Goal: Task Accomplishment & Management: Manage account settings

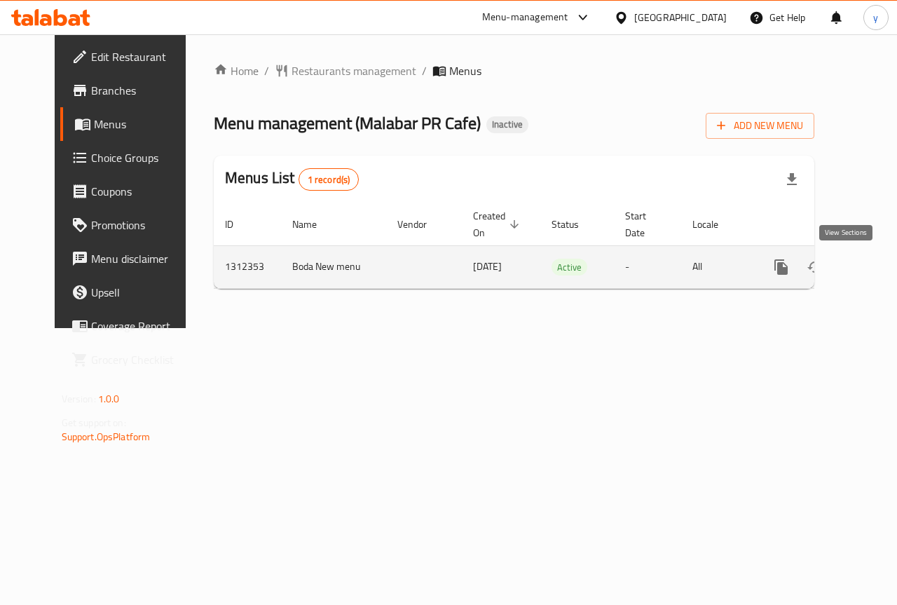
click at [874, 263] on icon "enhanced table" at bounding box center [882, 267] width 17 height 17
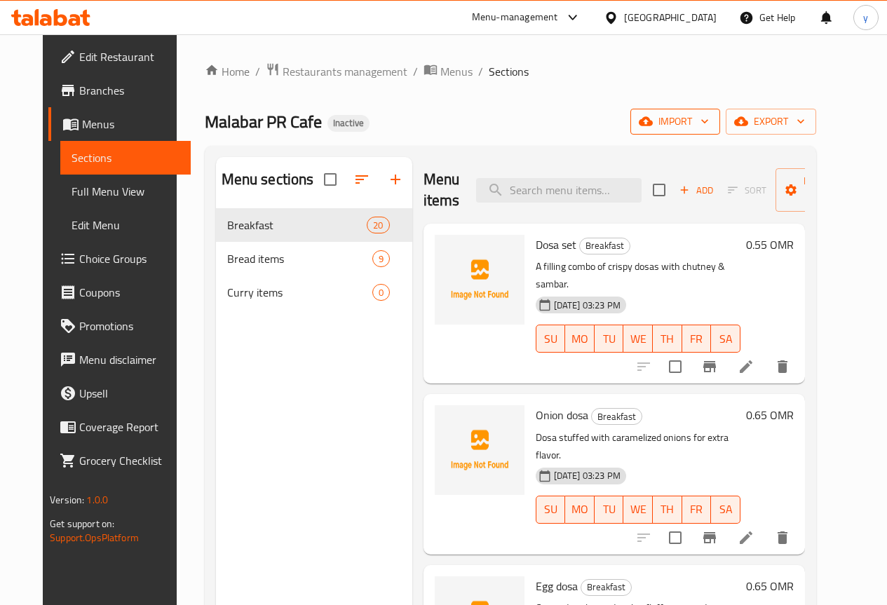
click at [709, 122] on span "import" at bounding box center [674, 122] width 67 height 18
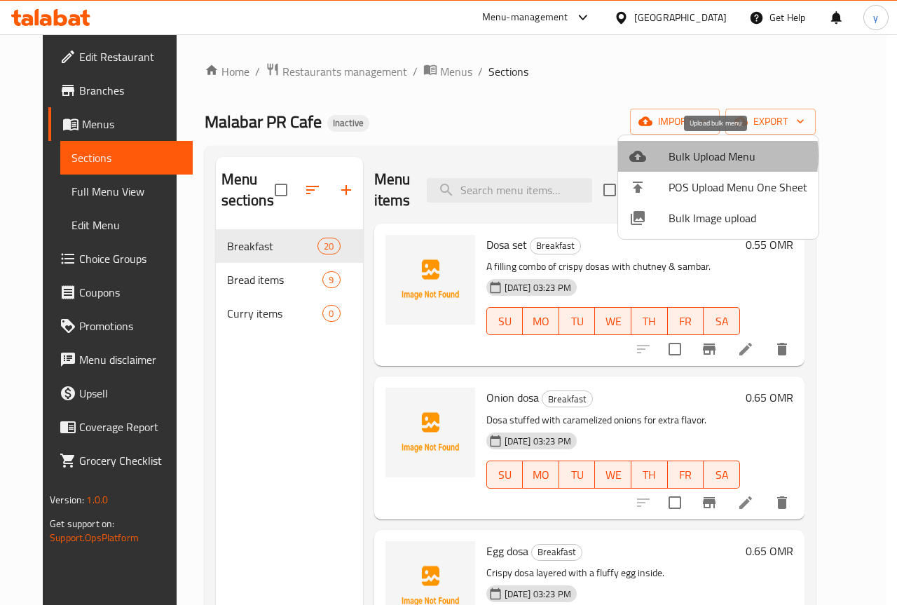
click at [714, 157] on span "Bulk Upload Menu" at bounding box center [738, 156] width 139 height 17
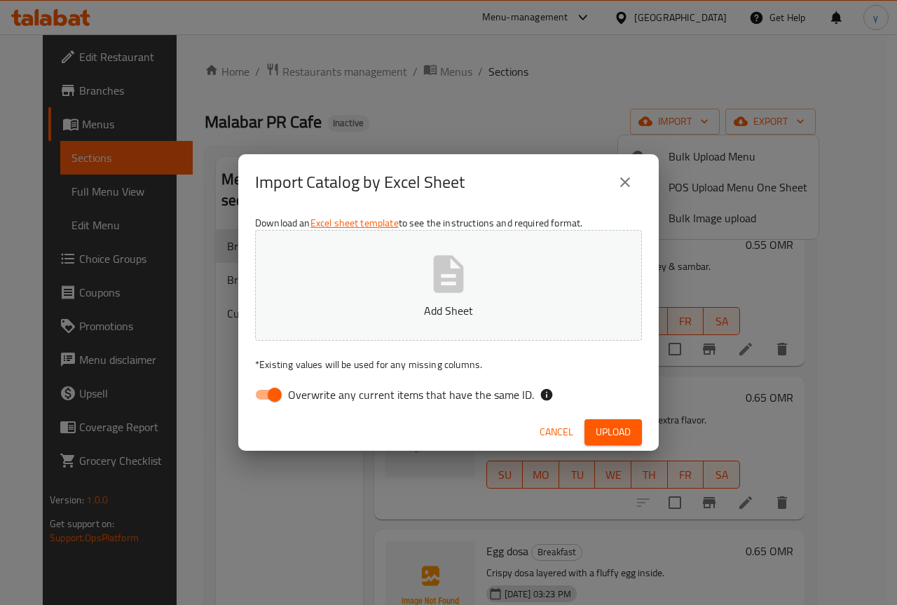
click at [280, 390] on input "Overwrite any current items that have the same ID." at bounding box center [275, 394] width 80 height 27
checkbox input "false"
click at [504, 306] on p "Add Sheet" at bounding box center [448, 310] width 343 height 17
click at [453, 264] on icon "button" at bounding box center [448, 274] width 45 height 45
click at [626, 423] on span "Upload" at bounding box center [613, 432] width 35 height 18
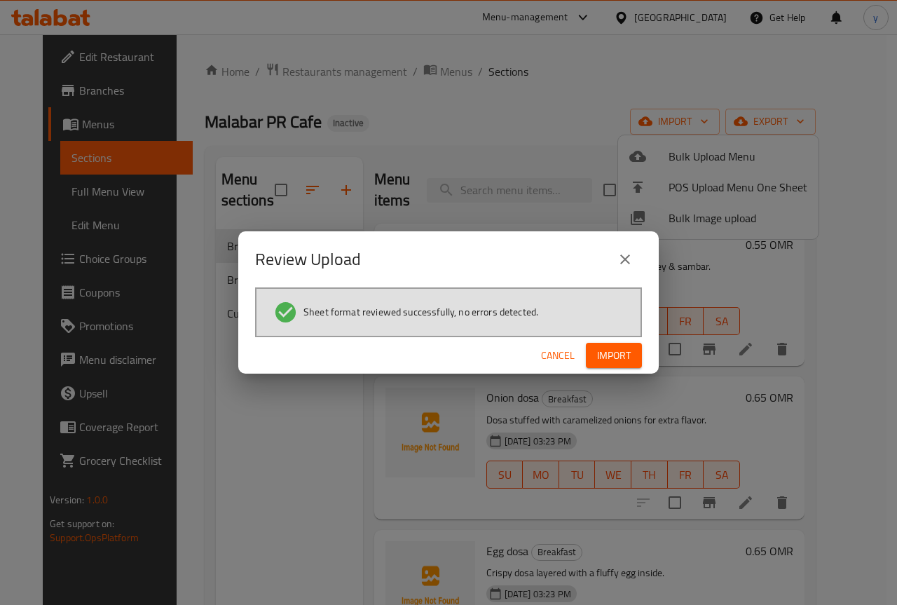
click at [626, 361] on span "Import" at bounding box center [614, 356] width 34 height 18
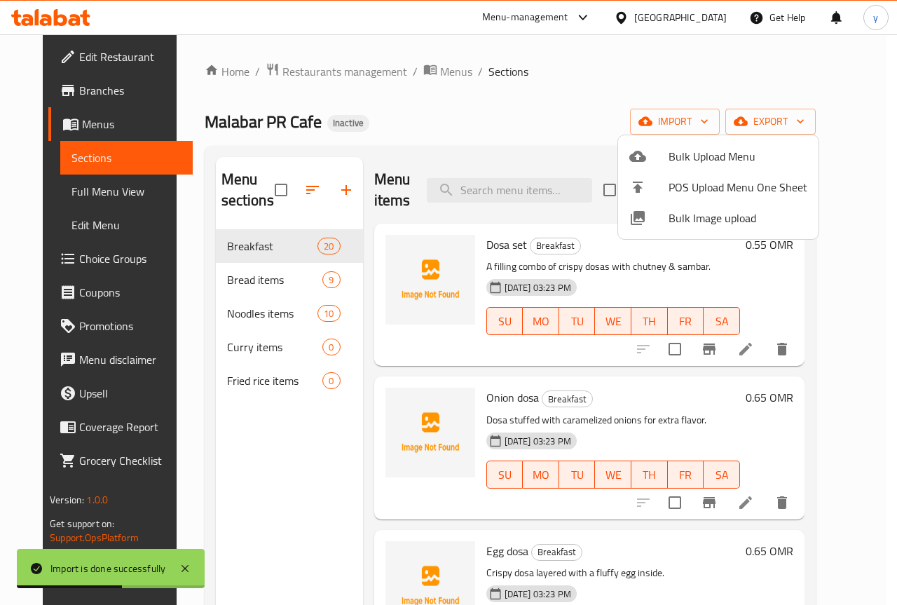
click at [569, 137] on div at bounding box center [448, 302] width 897 height 605
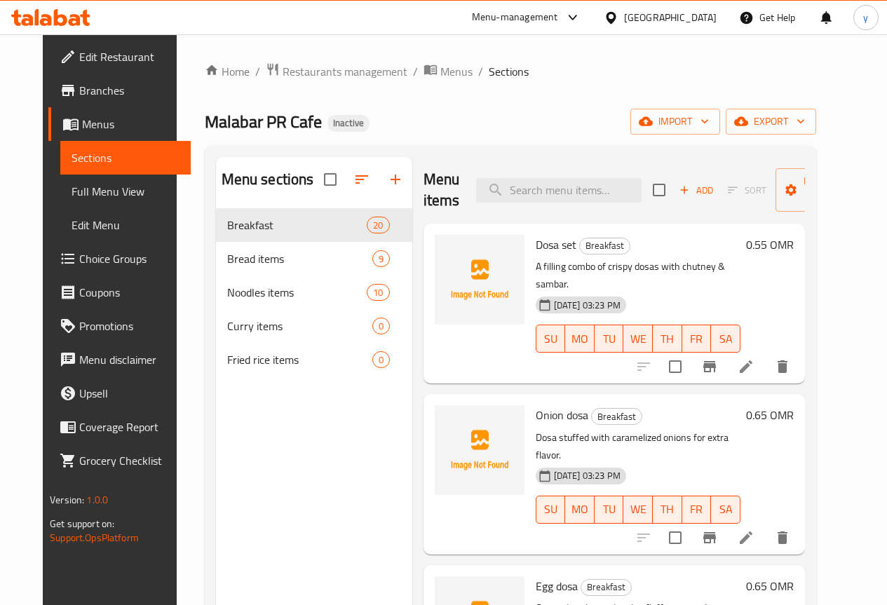
click at [95, 190] on span "Full Menu View" at bounding box center [126, 191] width 108 height 17
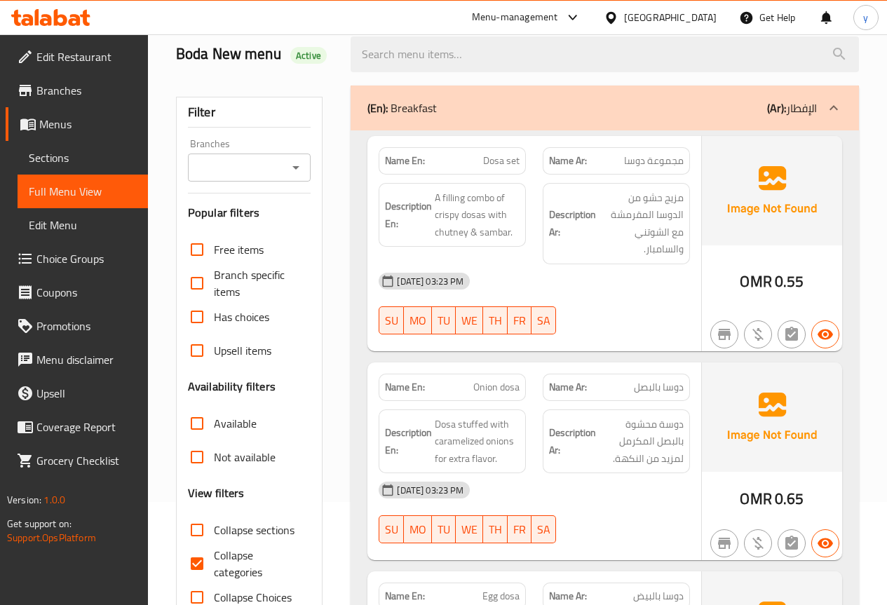
scroll to position [140, 0]
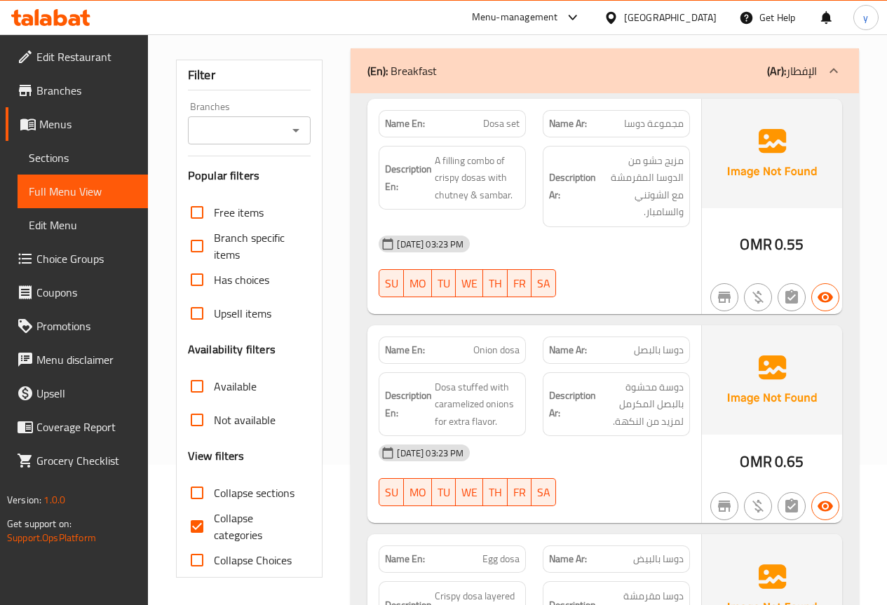
click at [463, 67] on div "(En): Breakfast (Ar): الإفطار" at bounding box center [591, 70] width 449 height 17
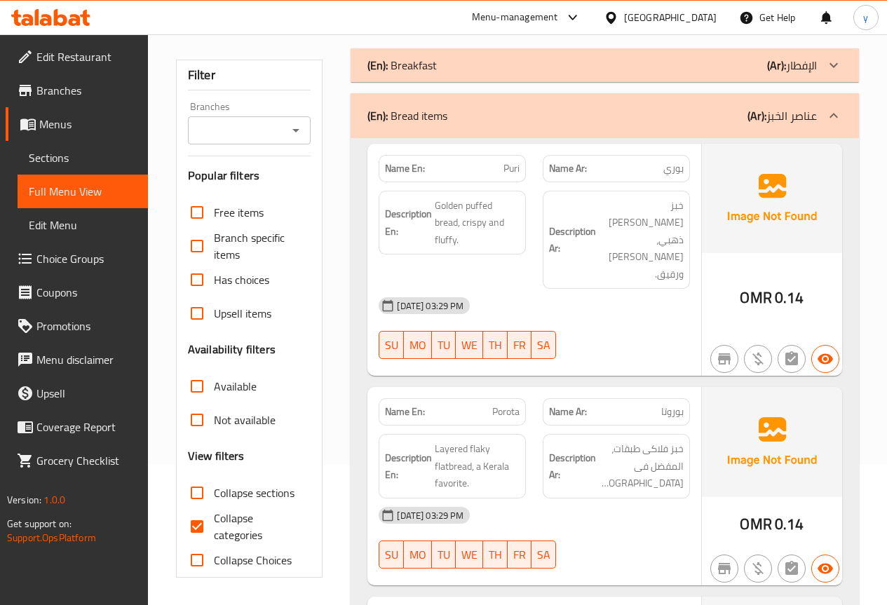
click at [501, 95] on div "(En): Bread items (Ar): عناصر الخبز" at bounding box center [605, 115] width 508 height 45
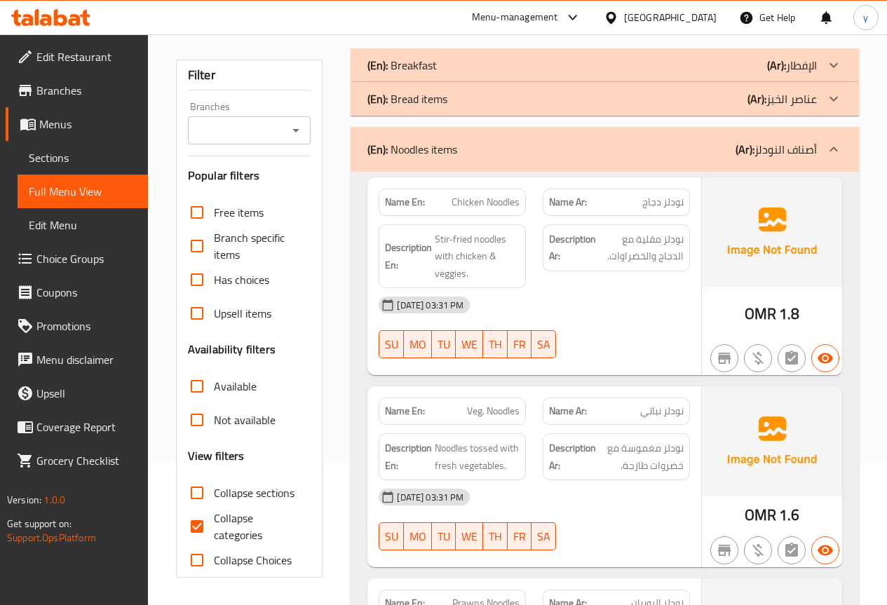
click at [518, 165] on div "(En): Noodles items (Ar): أصناف النودلز" at bounding box center [605, 149] width 508 height 45
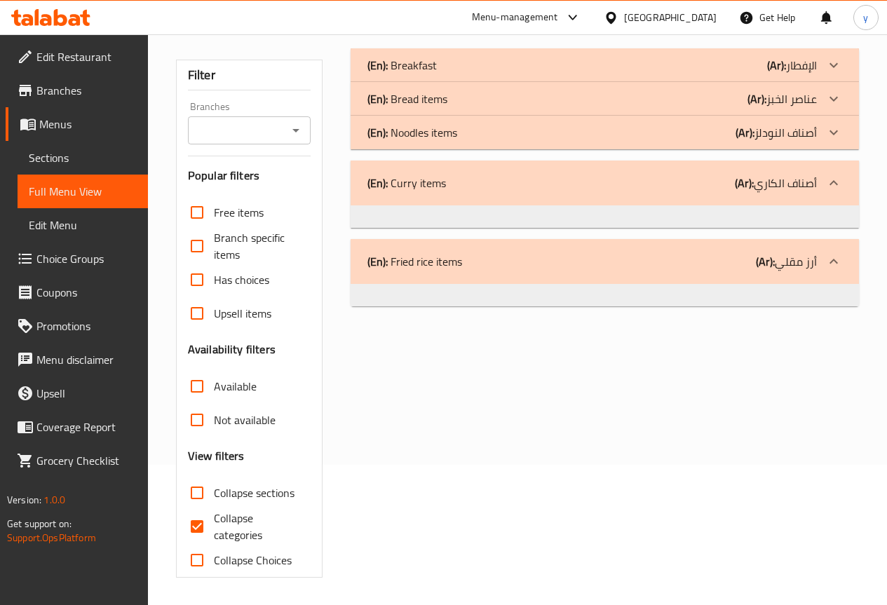
click at [530, 135] on div "(En): Noodles items (Ar): أصناف النودلز" at bounding box center [591, 132] width 449 height 17
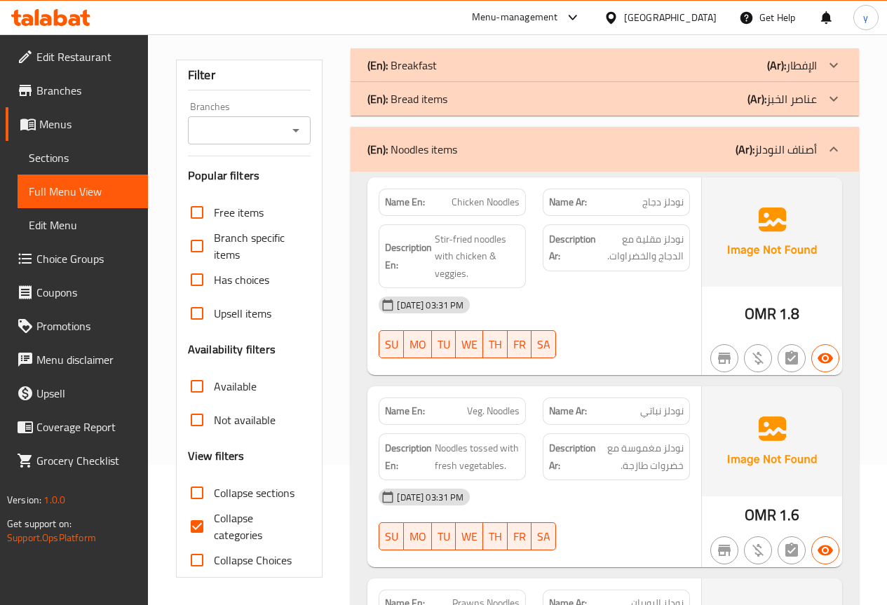
click at [530, 135] on div "(En): Noodles items (Ar): أصناف النودلز" at bounding box center [605, 149] width 508 height 45
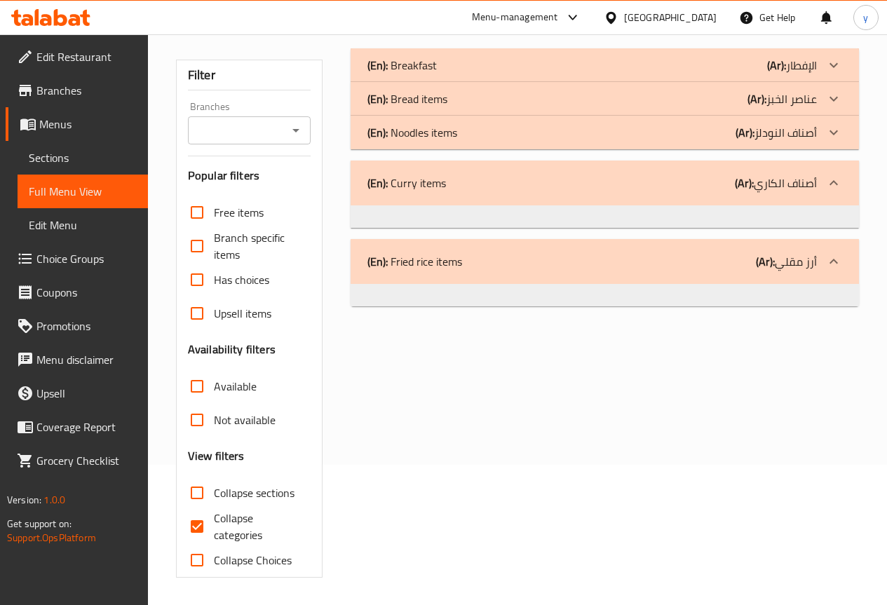
click at [579, 172] on div "(En): Curry items (Ar): أصناف الكاري" at bounding box center [605, 183] width 508 height 45
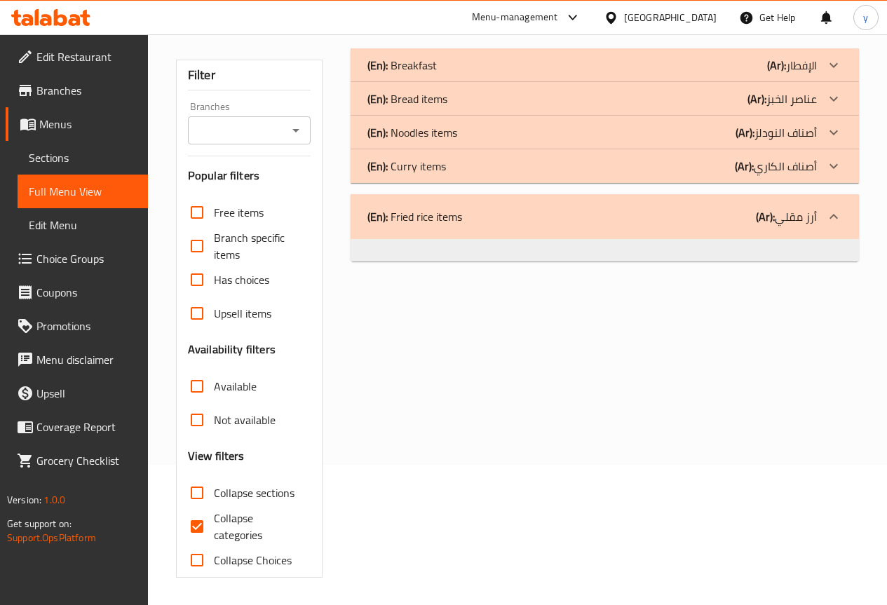
click at [579, 172] on div "(En): Curry items (Ar): أصناف الكاري" at bounding box center [591, 166] width 449 height 17
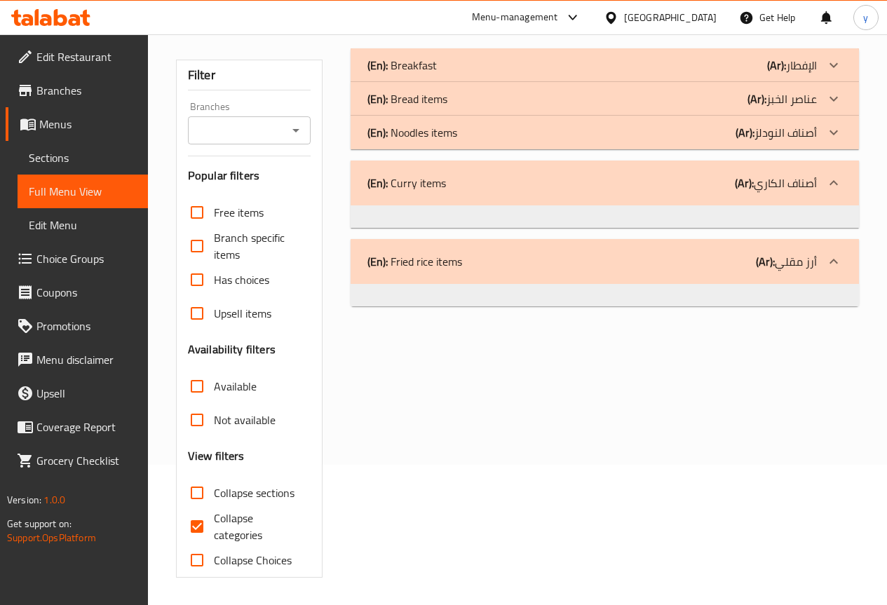
click at [581, 196] on div "(En): Curry items (Ar): أصناف الكاري" at bounding box center [605, 183] width 508 height 45
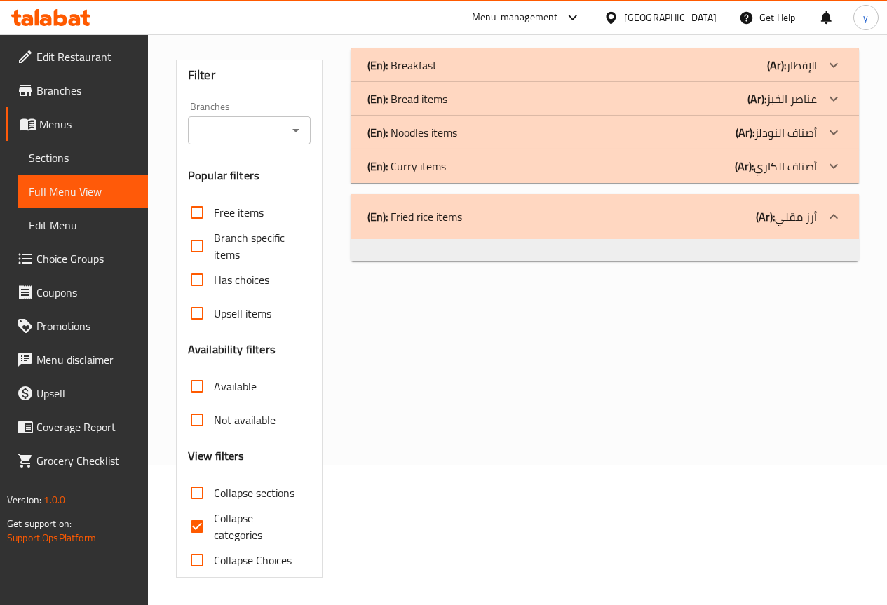
click at [578, 224] on div "(En): Fried rice items (Ar): أرز مقلي" at bounding box center [591, 216] width 449 height 17
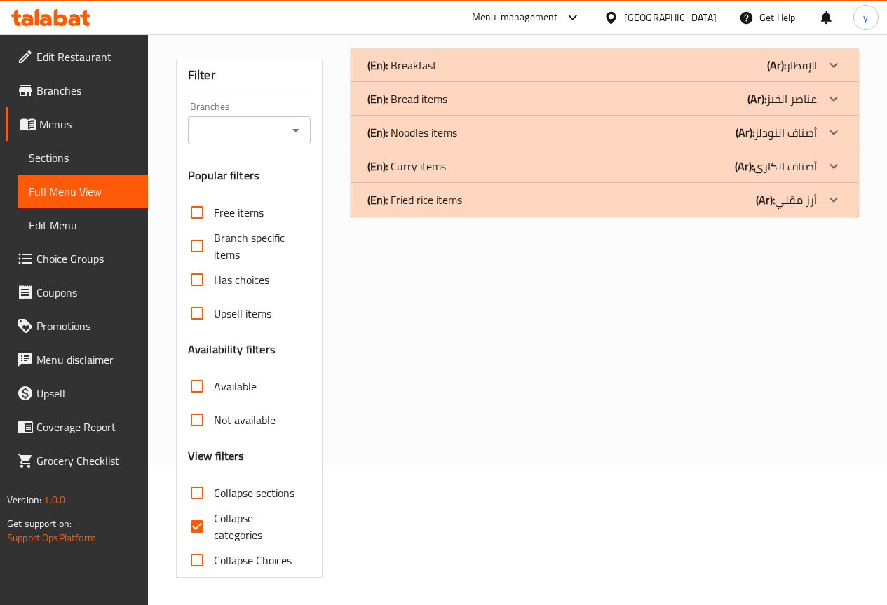
click at [612, 134] on div "(En): Noodles items (Ar): أصناف النودلز" at bounding box center [591, 132] width 449 height 17
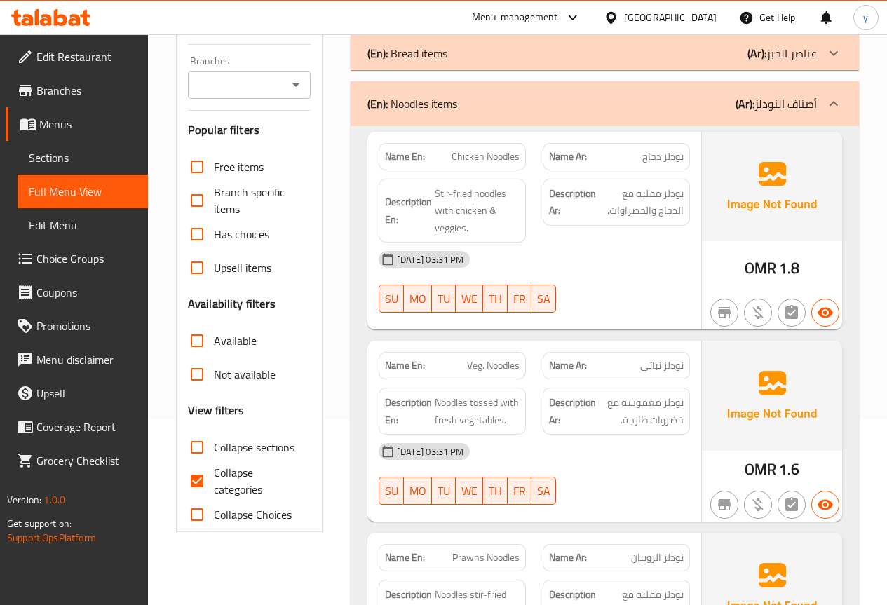
scroll to position [210, 0]
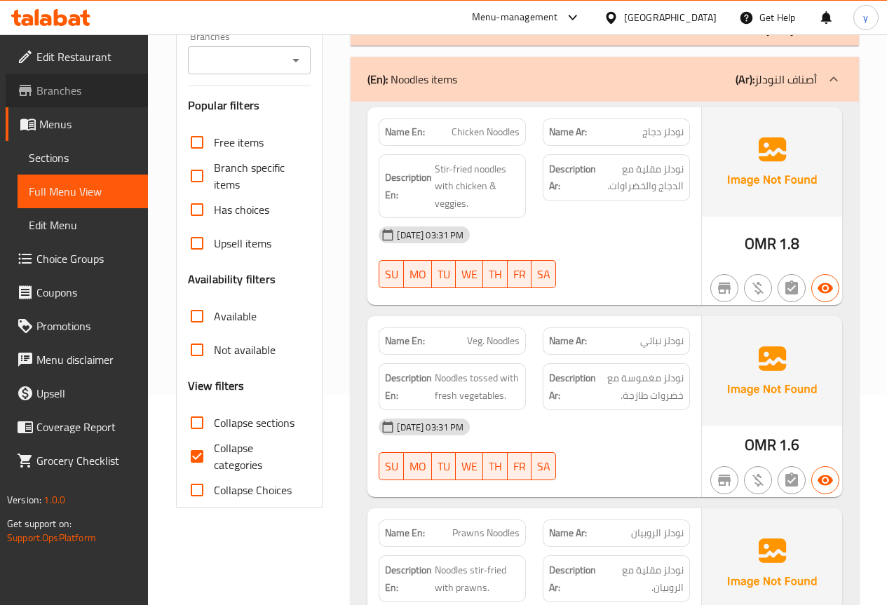
click at [73, 95] on span "Branches" at bounding box center [86, 90] width 100 height 17
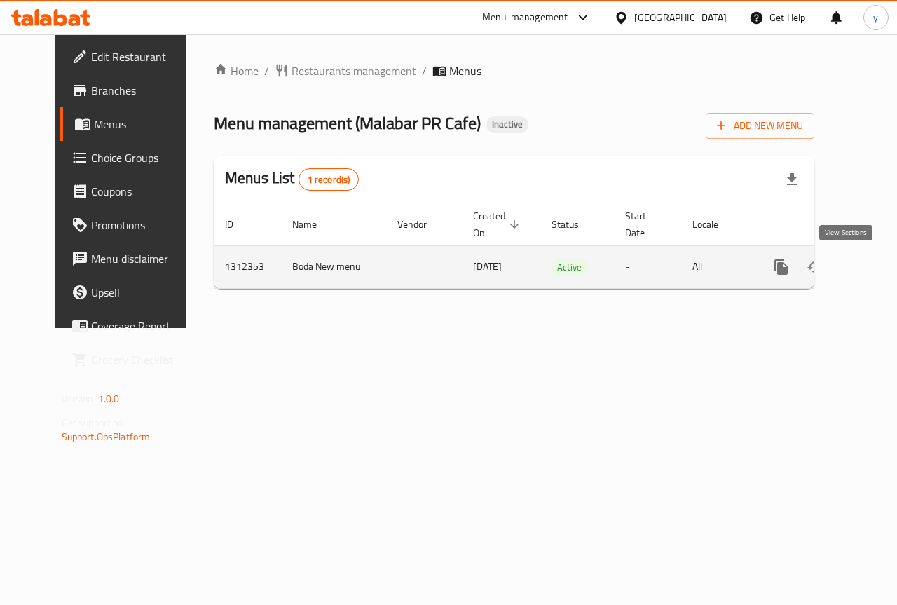
click at [874, 274] on icon "enhanced table" at bounding box center [882, 267] width 17 height 17
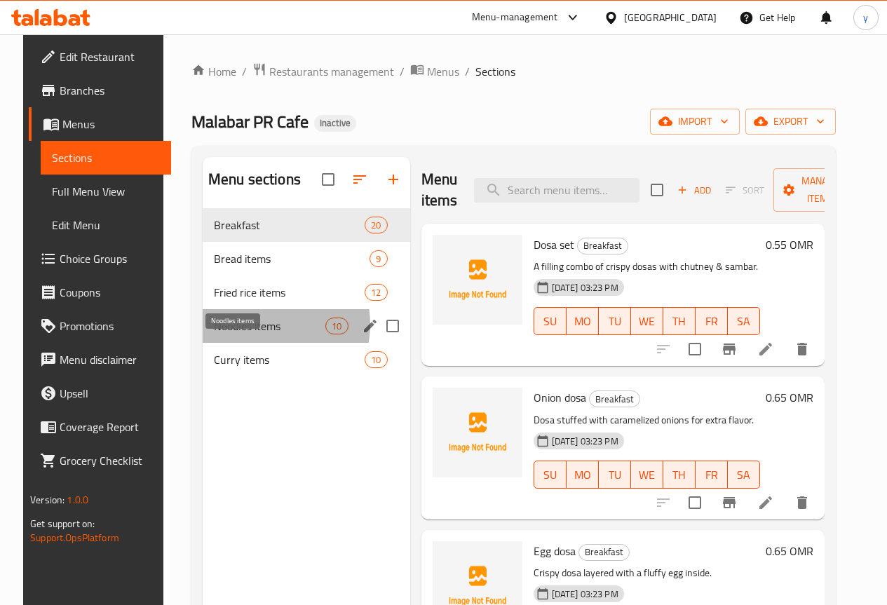
click at [244, 334] on span "Noodles items" at bounding box center [269, 326] width 111 height 17
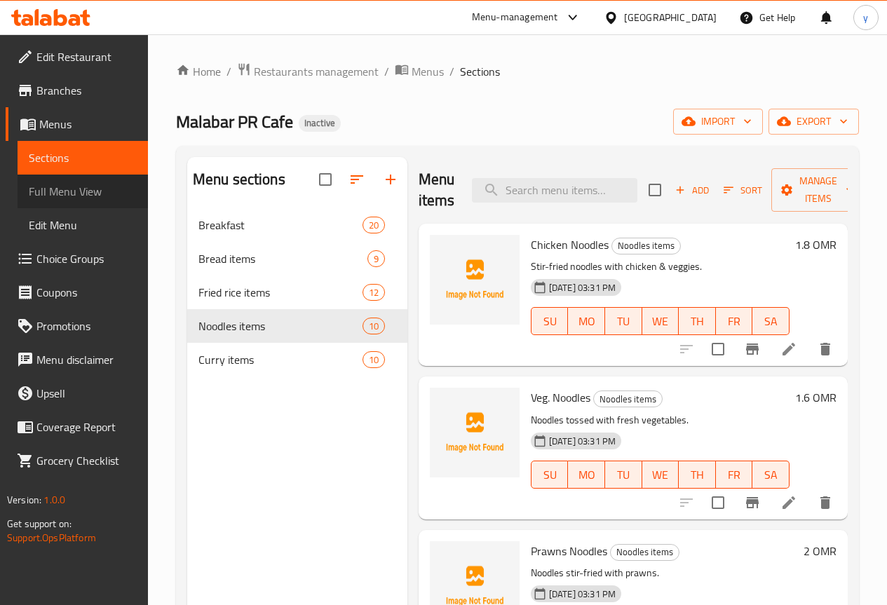
click at [68, 196] on span "Full Menu View" at bounding box center [83, 191] width 108 height 17
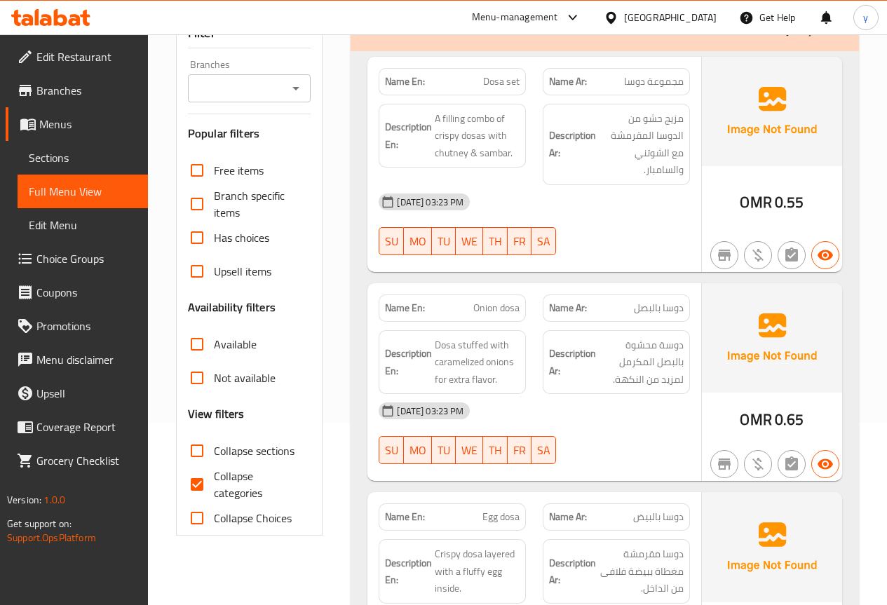
scroll to position [210, 0]
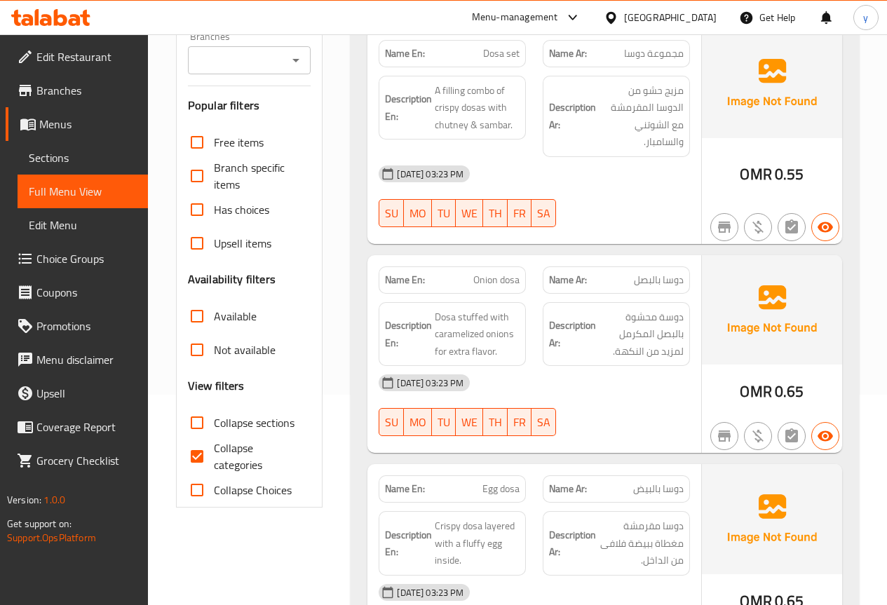
click at [196, 455] on input "Collapse categories" at bounding box center [197, 457] width 34 height 34
checkbox input "false"
click at [196, 416] on input "Collapse sections" at bounding box center [197, 423] width 34 height 34
checkbox input "true"
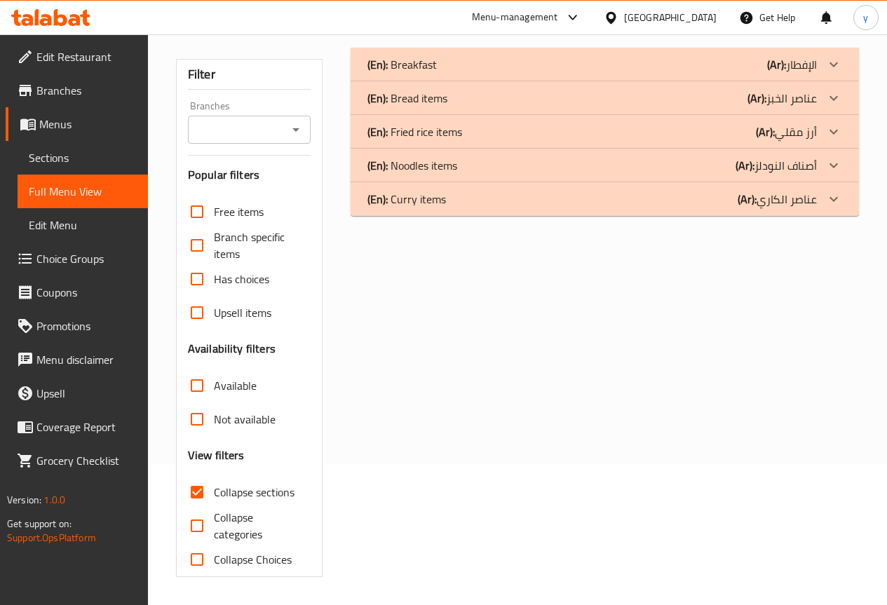
scroll to position [141, 0]
click at [465, 157] on div "(En): Noodles items (Ar): أصناف النودلز" at bounding box center [591, 165] width 449 height 17
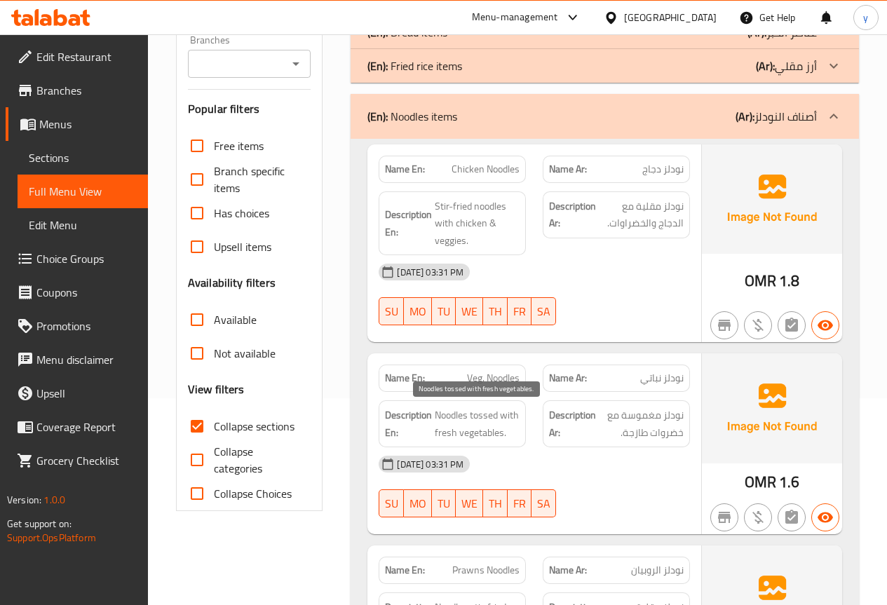
scroll to position [0, 0]
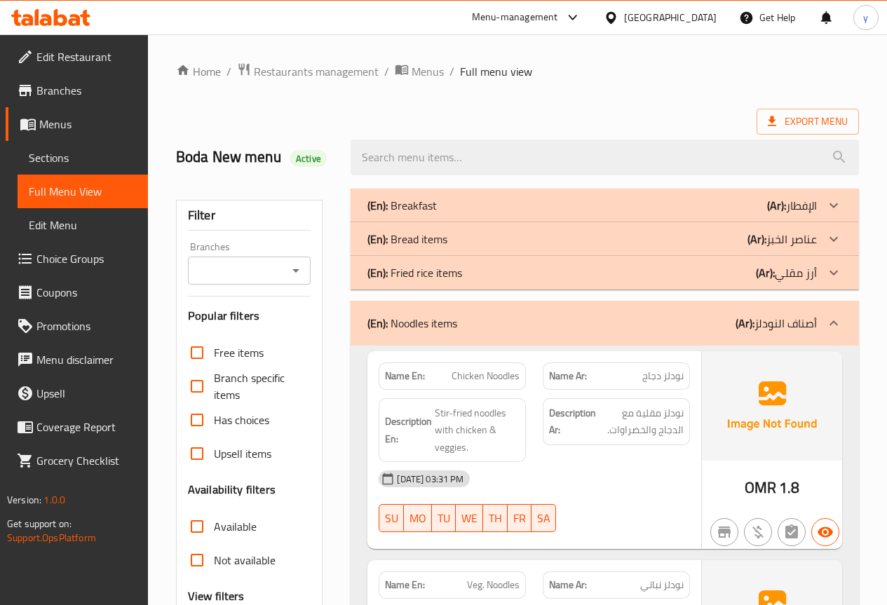
drag, startPoint x: 456, startPoint y: 325, endPoint x: 405, endPoint y: 322, distance: 50.5
click at [405, 322] on p "(En): Noodles items" at bounding box center [412, 323] width 90 height 17
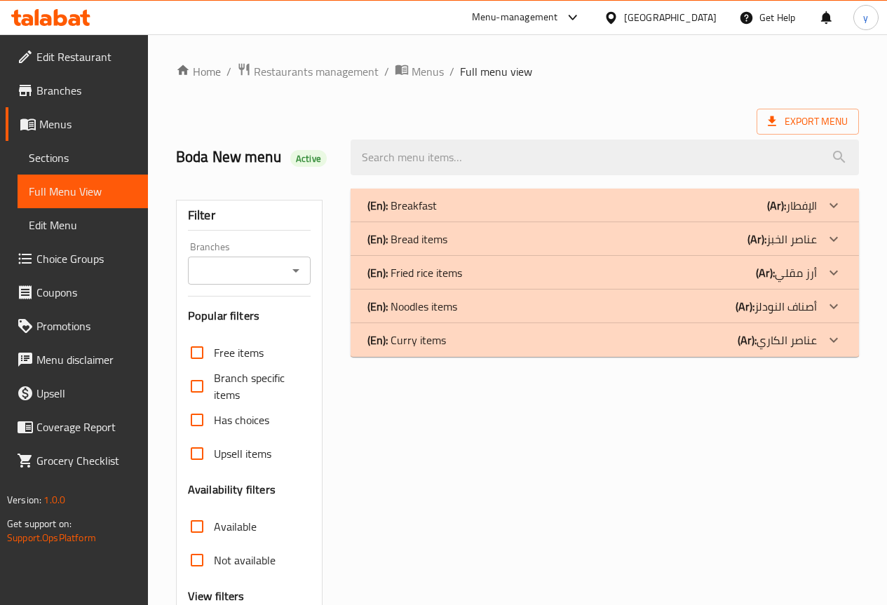
click at [460, 305] on div "(En): Noodles items (Ar): أصناف النودلز" at bounding box center [591, 306] width 449 height 17
